Goal: Information Seeking & Learning: Find specific fact

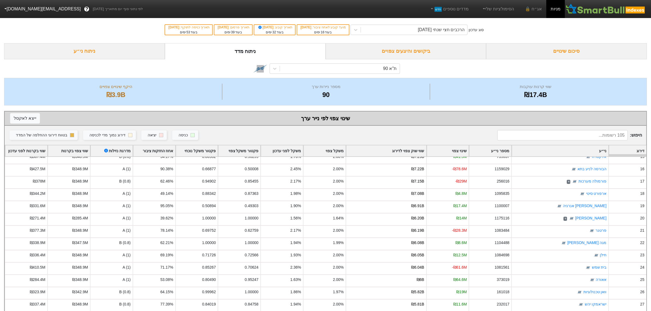
click at [86, 53] on div "ניתוח ני״ע" at bounding box center [84, 51] width 161 height 16
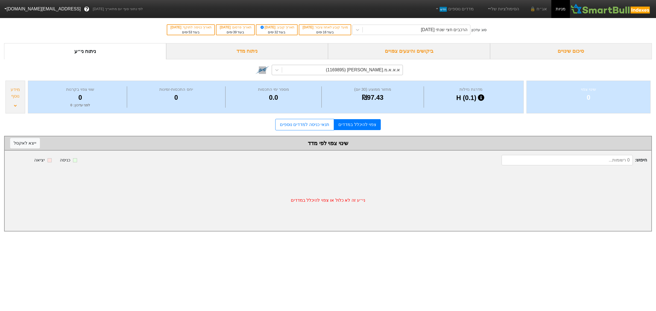
click at [344, 73] on div "א.א.א.מ.[PERSON_NAME] (1169895)" at bounding box center [342, 70] width 121 height 10
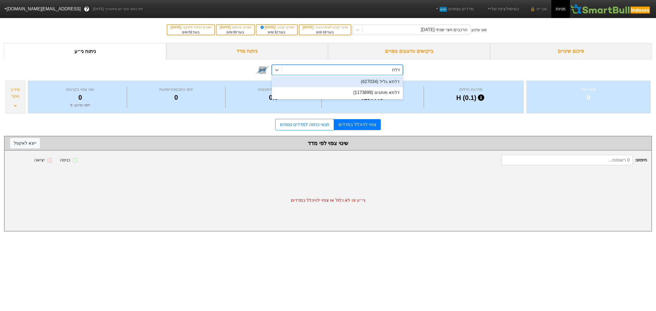
type input "דלתא"
click at [391, 85] on div "דלתא גליל (627034)" at bounding box center [337, 81] width 131 height 11
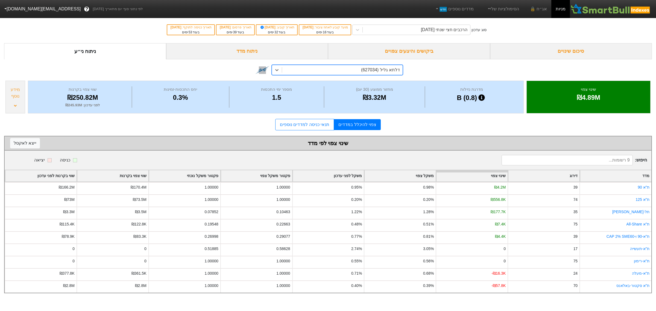
click at [342, 70] on div "דלתא גליל (627034)" at bounding box center [342, 70] width 121 height 10
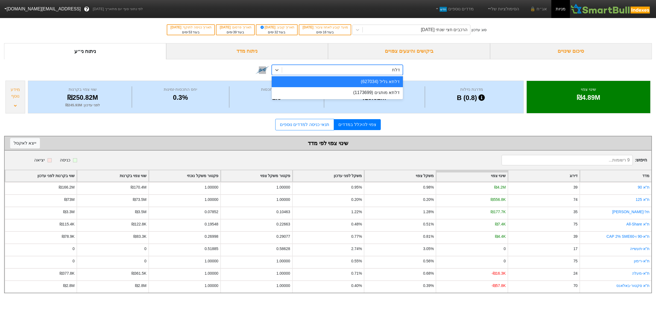
type input "דלתא"
click at [384, 92] on div "דלתא מותגים (1173699)" at bounding box center [337, 92] width 131 height 11
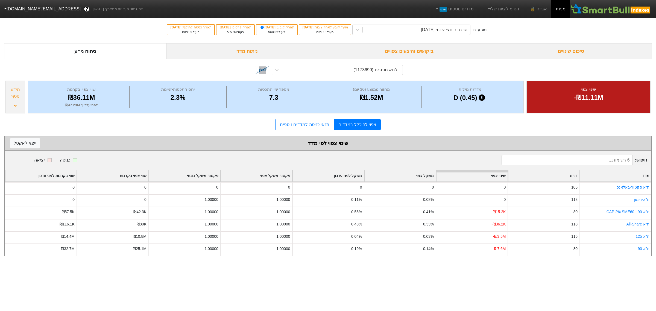
click at [11, 103] on div "מידע נוסף" at bounding box center [15, 97] width 20 height 33
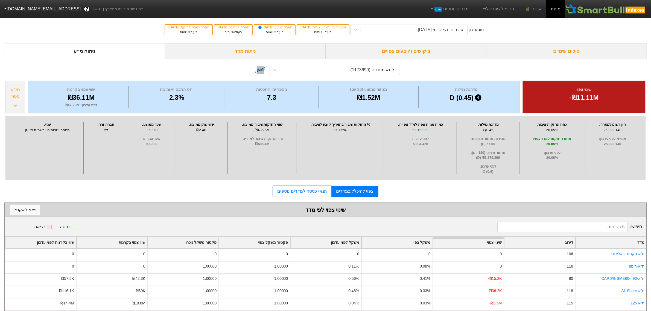
click at [8, 104] on div "מידע נוסף" at bounding box center [15, 97] width 20 height 33
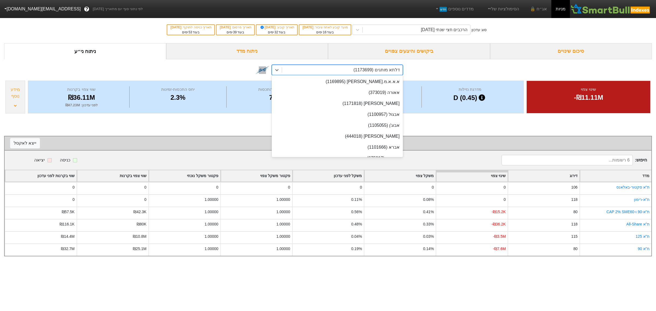
click at [383, 68] on div "דלתא מותגים (1173699)" at bounding box center [377, 70] width 47 height 7
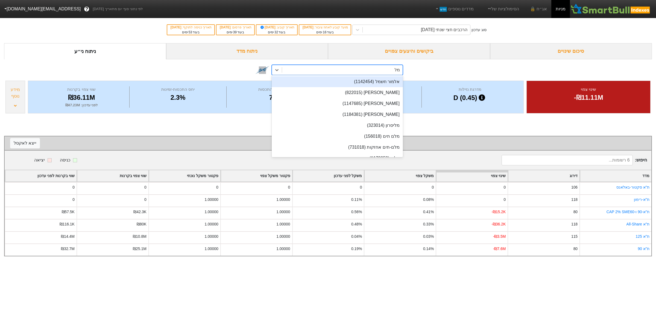
type input "מלם"
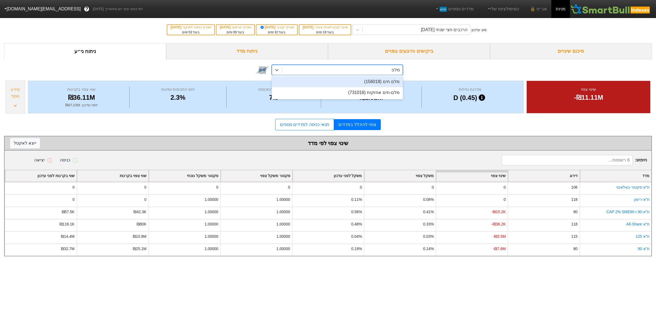
click at [384, 82] on div "מלם תים (156018)" at bounding box center [337, 81] width 131 height 11
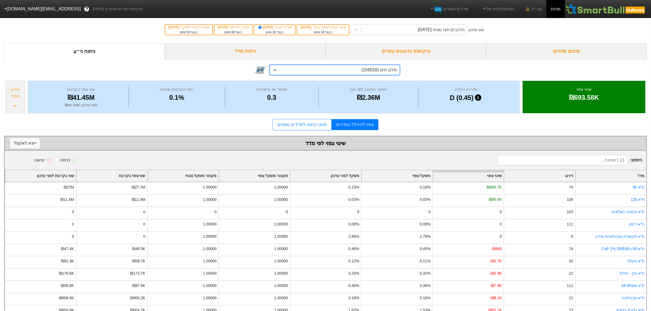
click at [371, 69] on div "מלם תים (156018)" at bounding box center [380, 70] width 36 height 7
type input "וילאר"
click at [371, 80] on div "וילאר (416016)" at bounding box center [335, 81] width 130 height 11
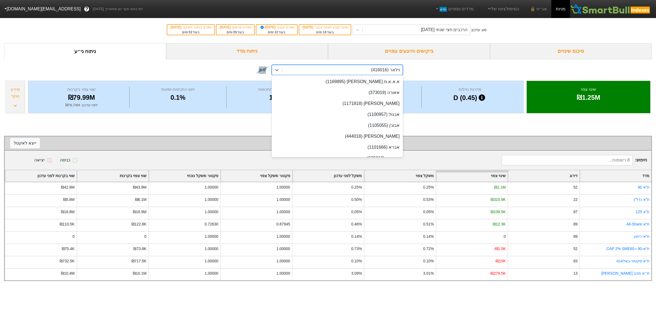
click at [373, 68] on div "וילאר (416016)" at bounding box center [385, 70] width 29 height 7
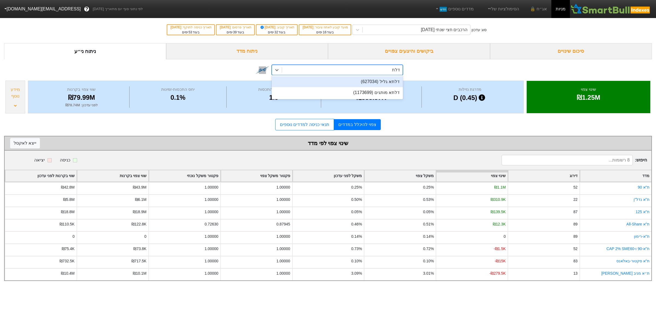
type input "דלתא"
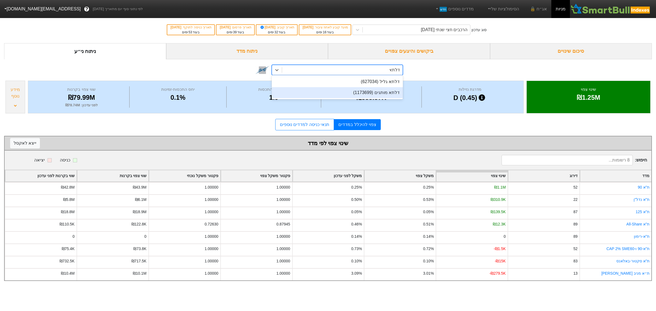
click at [385, 94] on div "דלתא מותגים (1173699)" at bounding box center [337, 92] width 131 height 11
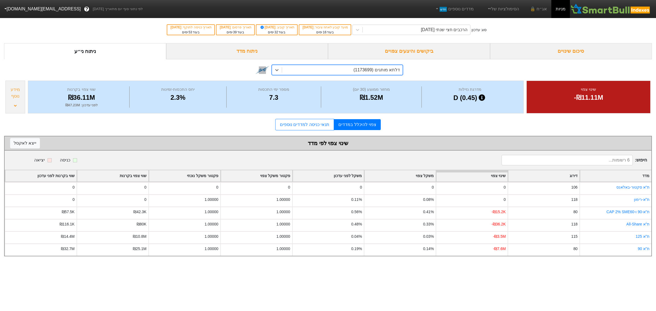
click at [16, 102] on div "מידע נוסף" at bounding box center [15, 97] width 20 height 33
